Goal: Task Accomplishment & Management: Use online tool/utility

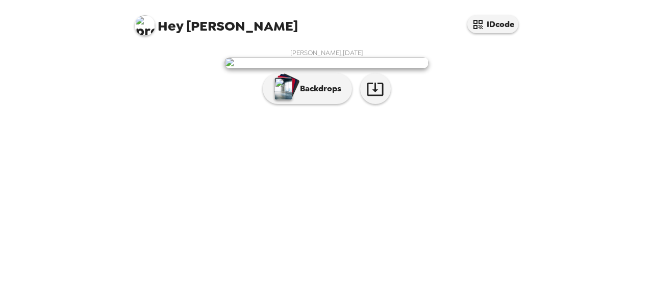
scroll to position [87, 0]
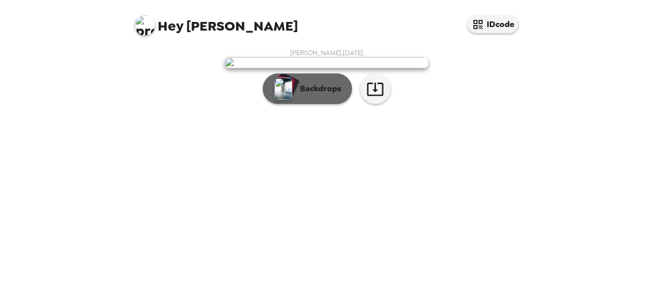
click at [328, 95] on p "Backdrops" at bounding box center [318, 89] width 46 height 12
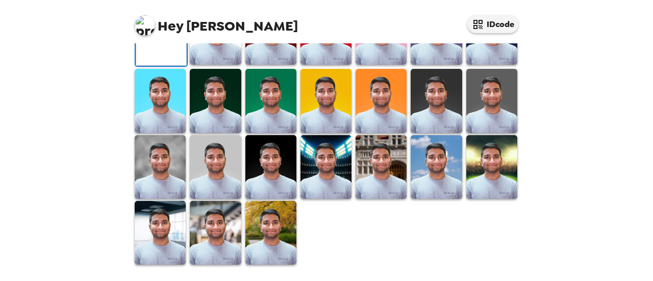
scroll to position [337, 0]
click at [374, 185] on img at bounding box center [381, 167] width 51 height 64
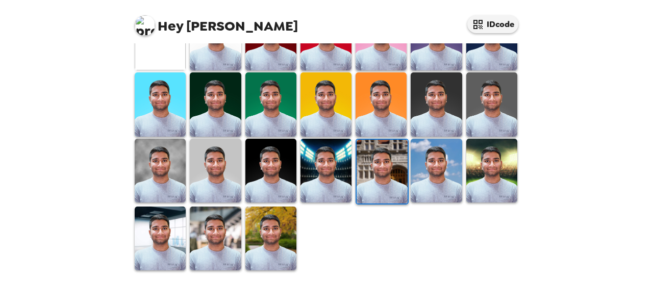
click at [278, 239] on img at bounding box center [270, 239] width 51 height 64
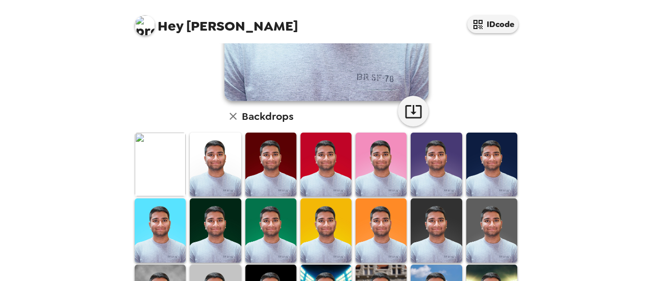
scroll to position [213, 0]
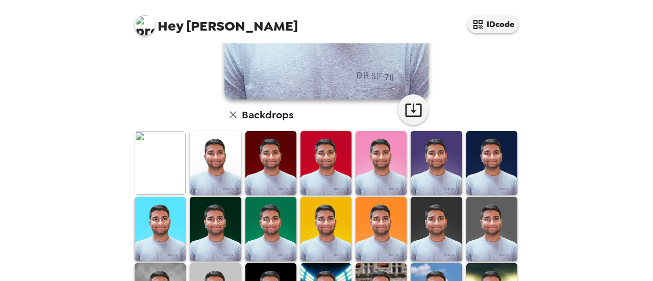
click at [171, 232] on img at bounding box center [160, 229] width 51 height 64
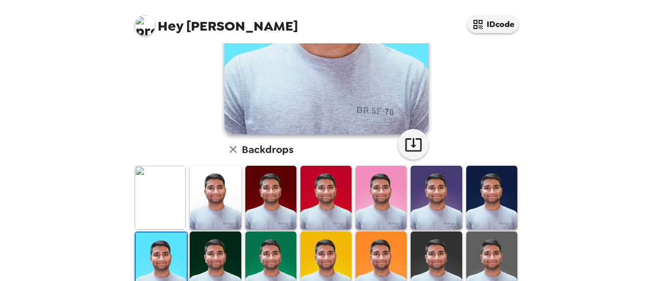
scroll to position [180, 0]
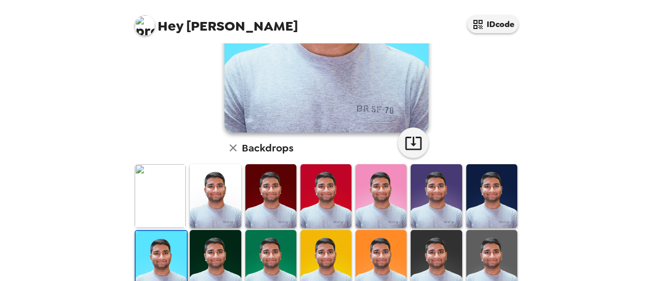
click at [210, 189] on img at bounding box center [215, 196] width 51 height 64
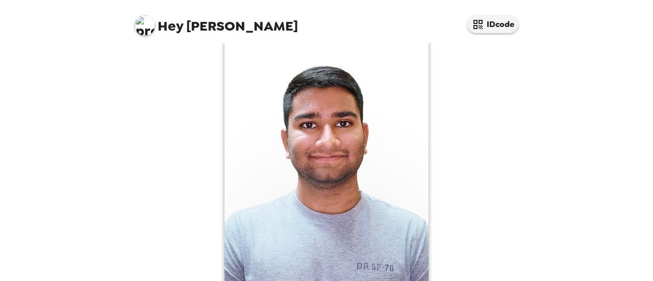
scroll to position [21, 0]
drag, startPoint x: 490, startPoint y: 15, endPoint x: 480, endPoint y: 31, distance: 18.8
click at [480, 31] on div "IDcode" at bounding box center [492, 21] width 51 height 23
click at [480, 31] on button "IDcode" at bounding box center [492, 24] width 51 height 18
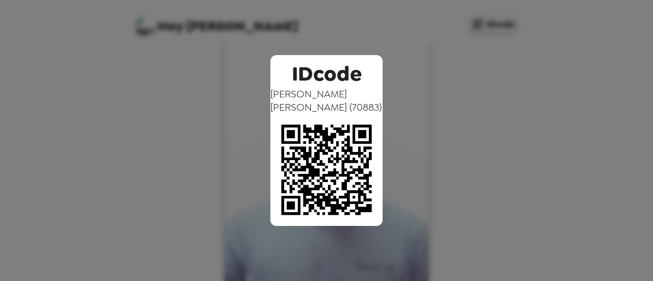
click at [413, 117] on div "IDcode [PERSON_NAME] ( 70883 )" at bounding box center [326, 140] width 653 height 281
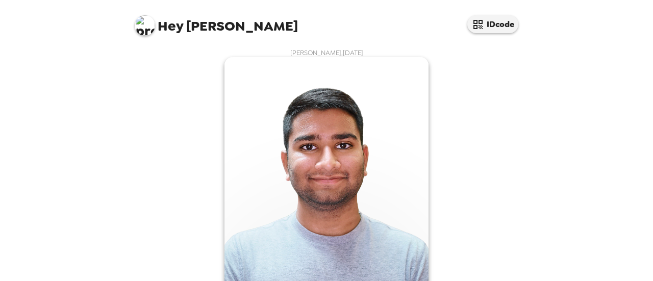
scroll to position [0, 0]
